Goal: Transaction & Acquisition: Purchase product/service

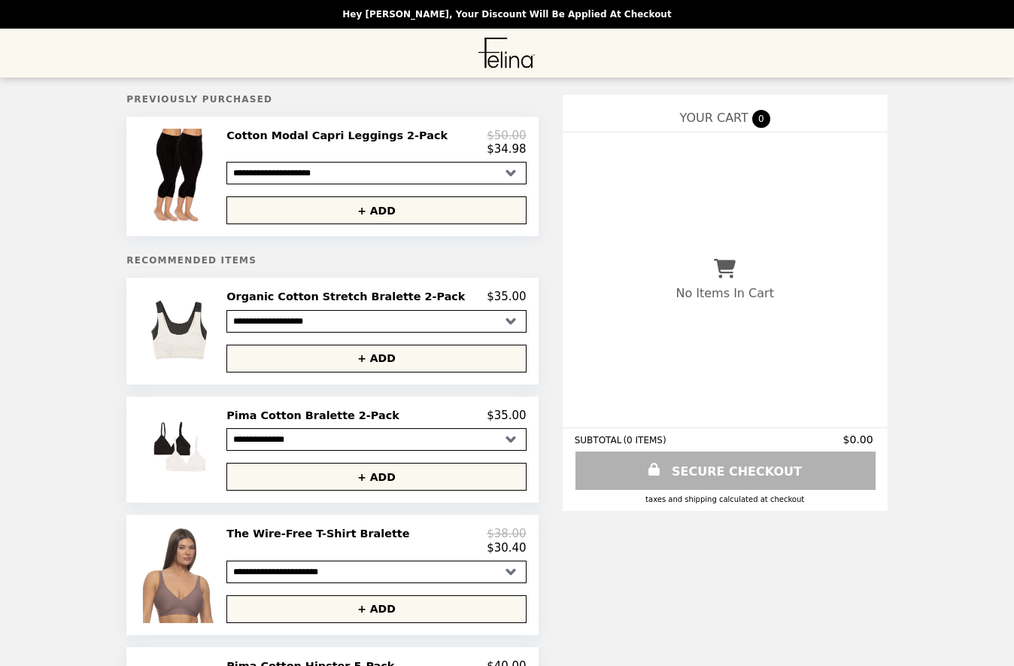
select select "**********"
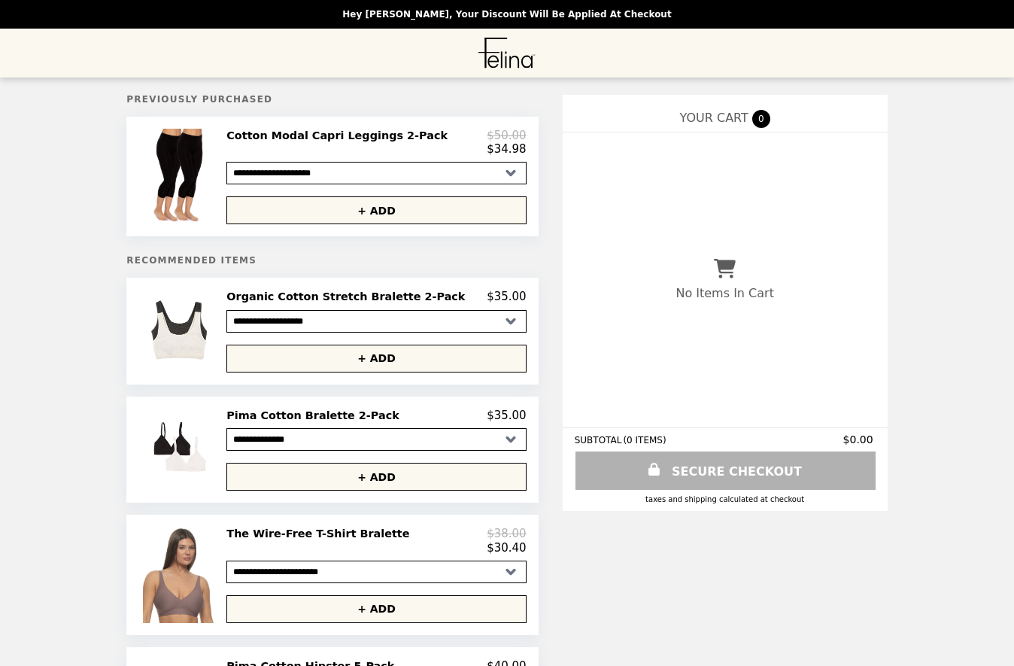
select select "**********"
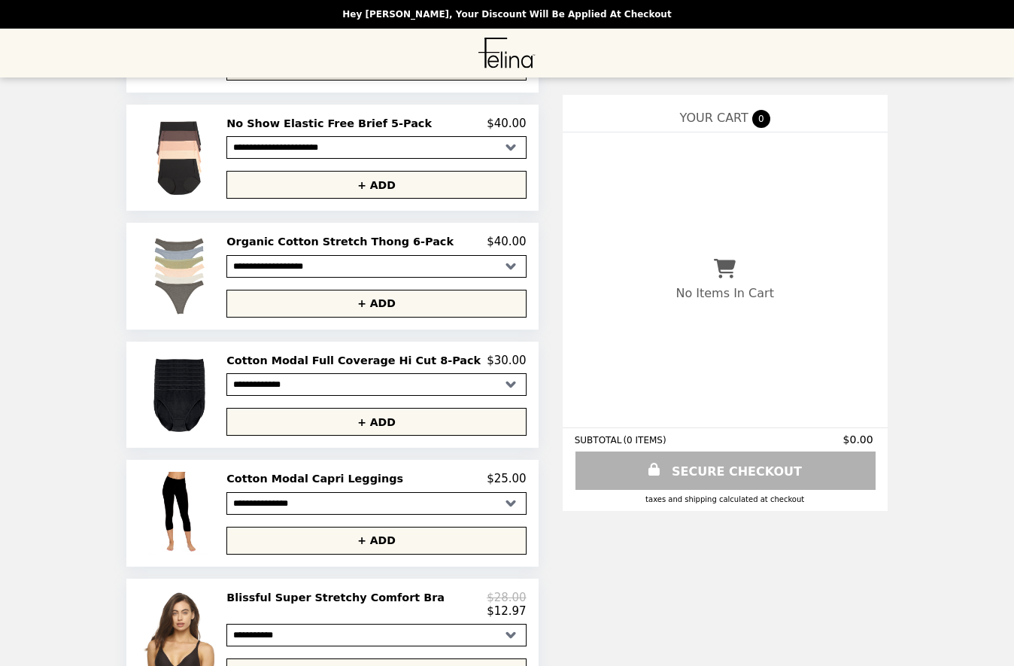
scroll to position [859, 0]
